Goal: Task Accomplishment & Management: Manage account settings

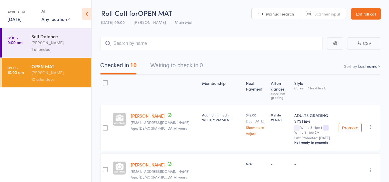
click at [368, 15] on link "Exit roll call" at bounding box center [366, 14] width 30 height 12
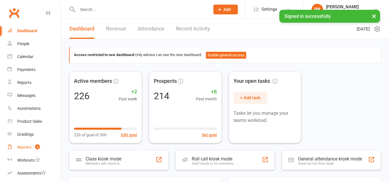
click at [28, 148] on div "Waivers" at bounding box center [24, 147] width 14 height 5
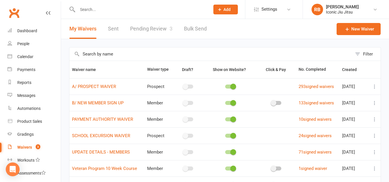
click at [151, 26] on link "Pending Review 3" at bounding box center [151, 29] width 42 height 20
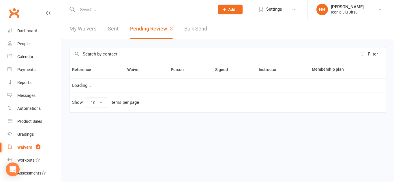
select select "100"
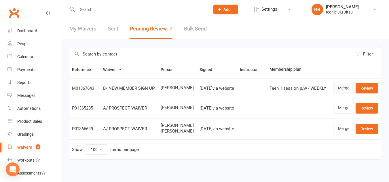
click at [342, 86] on link "Merge" at bounding box center [343, 88] width 21 height 10
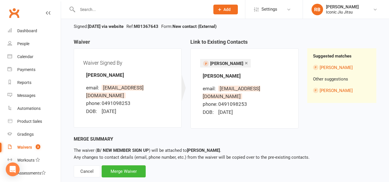
scroll to position [47, 0]
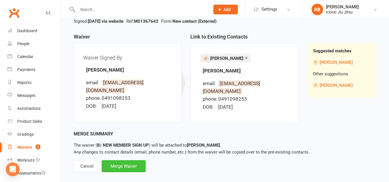
click at [126, 160] on div "Merge Waiver" at bounding box center [124, 166] width 44 height 12
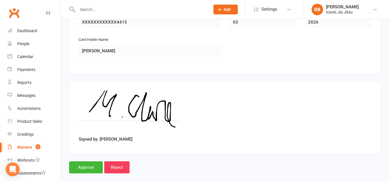
scroll to position [570, 0]
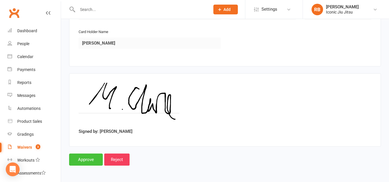
click at [87, 159] on input "Approve" at bounding box center [86, 160] width 34 height 12
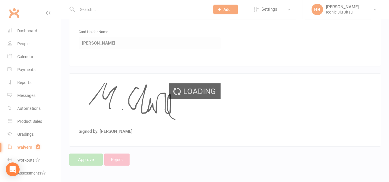
select select "100"
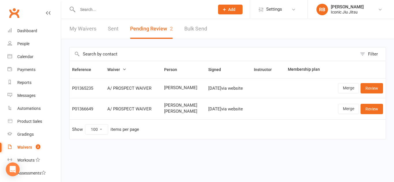
click at [92, 12] on input "text" at bounding box center [143, 9] width 135 height 8
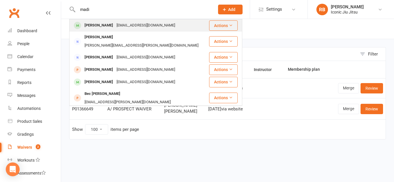
type input "madi"
click at [88, 26] on div "[PERSON_NAME]" at bounding box center [99, 25] width 32 height 8
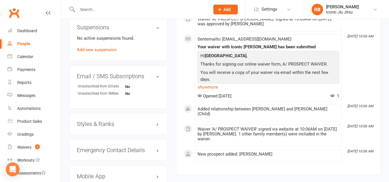
scroll to position [374, 0]
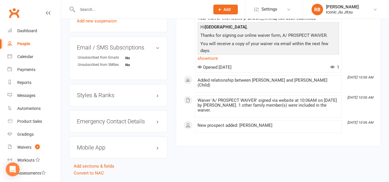
click at [149, 99] on h3 "Styles & Ranks" at bounding box center [118, 95] width 83 height 6
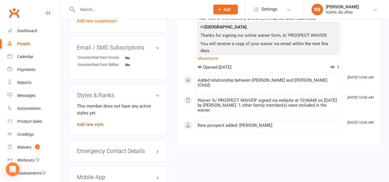
click at [96, 127] on link "Add new style" at bounding box center [90, 124] width 27 height 5
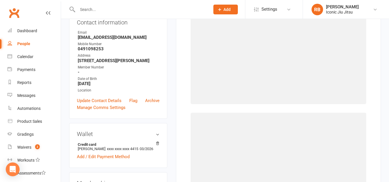
scroll to position [49, 0]
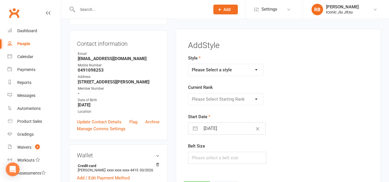
click at [242, 68] on select "Please Select a style ADULTS GRADING SYSTEM KIDS GRADING SYSTEM" at bounding box center [225, 70] width 75 height 12
select select "3361"
click at [188, 64] on select "Please Select a style ADULTS GRADING SYSTEM KIDS GRADING SYSTEM" at bounding box center [225, 70] width 75 height 12
click at [232, 100] on select "Please Select Starting Rank White Belt White Stripe 1 White Stripe 2 White Stri…" at bounding box center [225, 100] width 75 height 12
select select "39420"
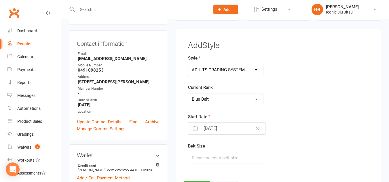
click at [188, 94] on select "Please Select Starting Rank White Belt White Stripe 1 White Stripe 2 White Stri…" at bounding box center [225, 100] width 75 height 12
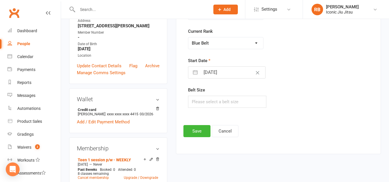
scroll to position [107, 0]
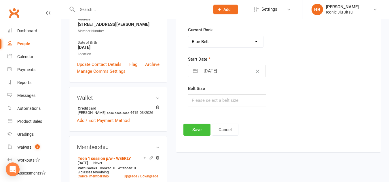
click at [197, 126] on button "Save" at bounding box center [197, 130] width 27 height 12
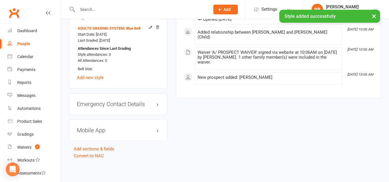
scroll to position [460, 0]
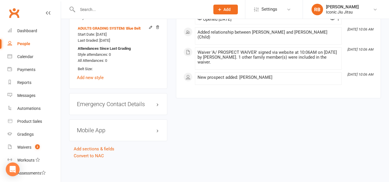
click at [147, 131] on h3 "Mobile App" at bounding box center [118, 130] width 83 height 6
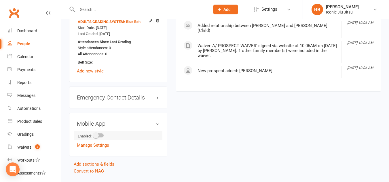
click at [98, 139] on span at bounding box center [96, 136] width 6 height 6
click at [94, 135] on input "checkbox" at bounding box center [94, 135] width 0 height 0
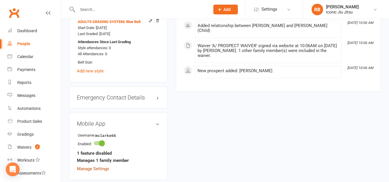
click at [101, 172] on link "Manage Settings" at bounding box center [93, 169] width 32 height 5
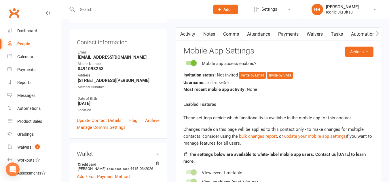
scroll to position [49, 0]
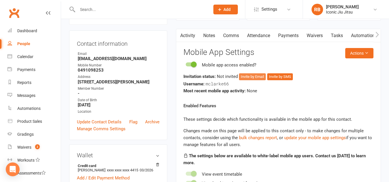
click at [248, 76] on button "Invite by Email" at bounding box center [252, 76] width 27 height 7
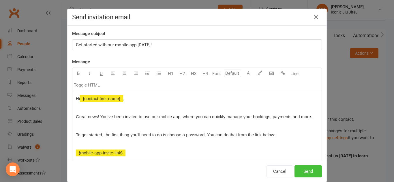
click at [306, 173] on button "Send" at bounding box center [307, 172] width 27 height 12
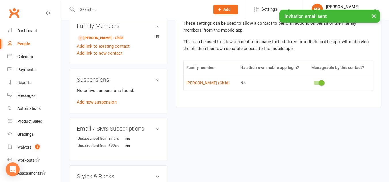
scroll to position [280, 0]
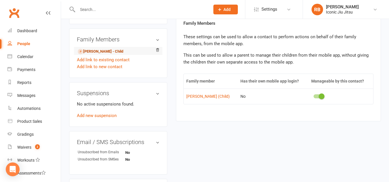
click at [99, 55] on link "[PERSON_NAME] - Child" at bounding box center [101, 52] width 46 height 6
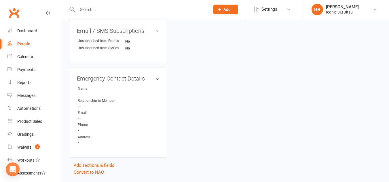
scroll to position [286, 0]
